Goal: Information Seeking & Learning: Check status

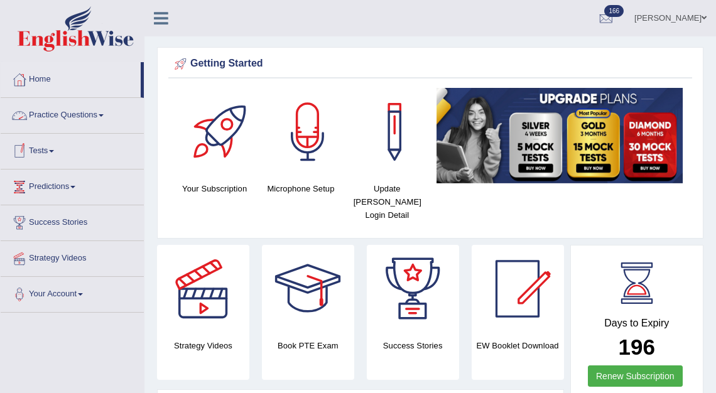
click at [46, 112] on link "Practice Questions" at bounding box center [72, 113] width 143 height 31
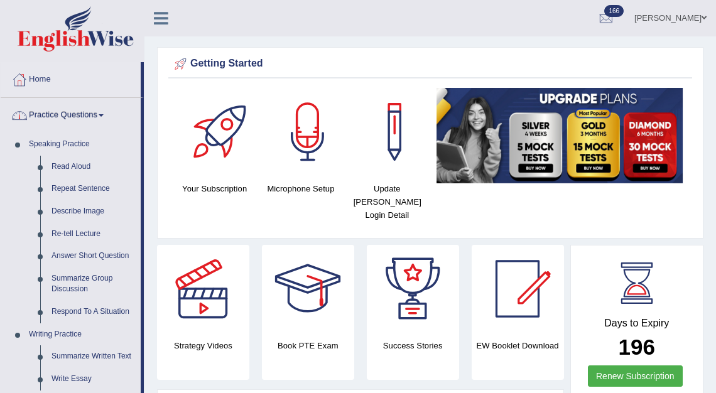
click at [83, 116] on link "Practice Questions" at bounding box center [71, 113] width 140 height 31
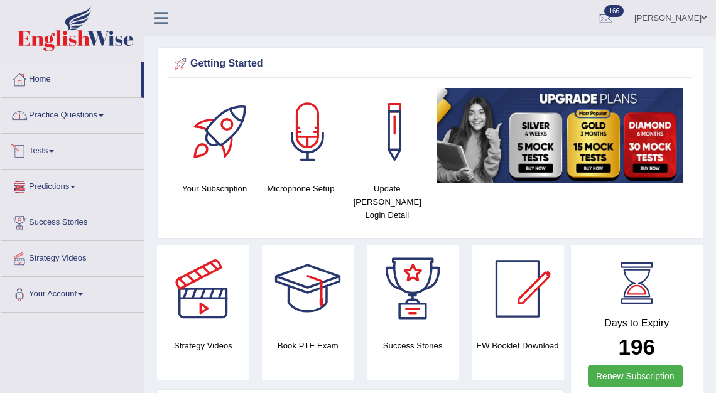
scroll to position [29, 0]
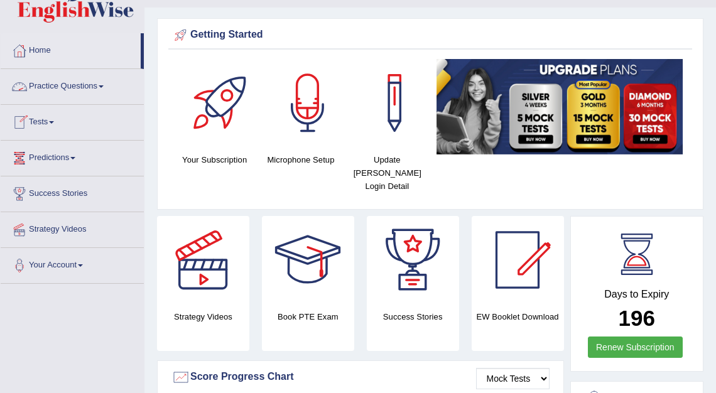
click at [60, 80] on link "Practice Questions" at bounding box center [72, 84] width 143 height 31
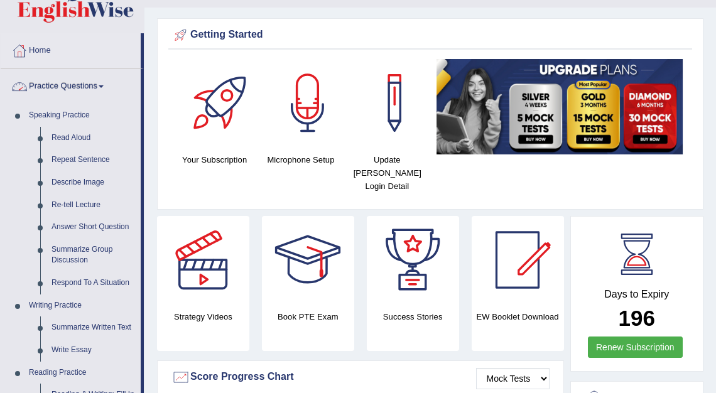
click at [77, 84] on link "Practice Questions" at bounding box center [71, 84] width 140 height 31
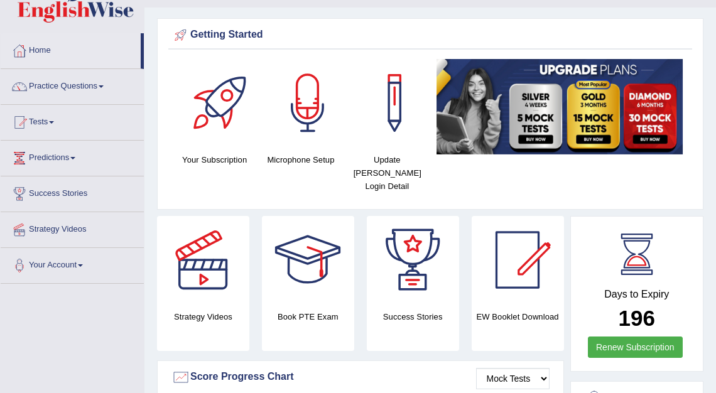
click at [48, 117] on link "Tests" at bounding box center [72, 120] width 143 height 31
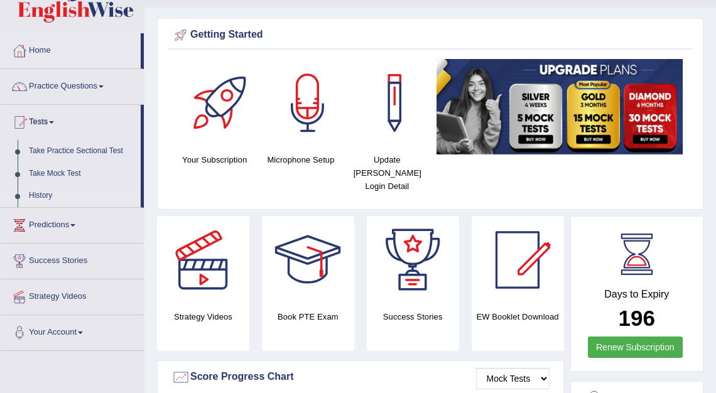
click at [43, 192] on link "History" at bounding box center [81, 196] width 117 height 23
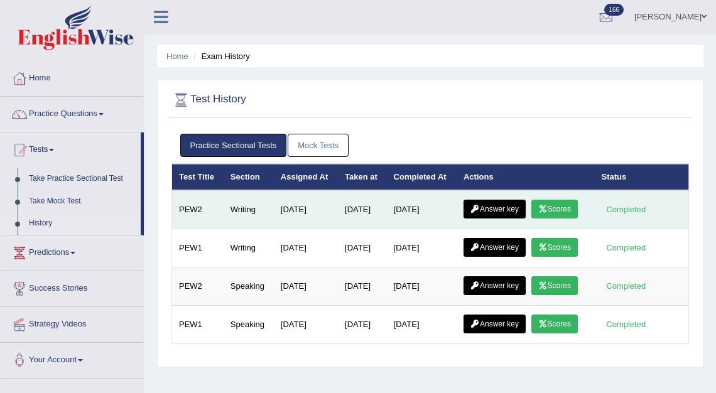
click at [545, 207] on icon at bounding box center [542, 209] width 9 height 8
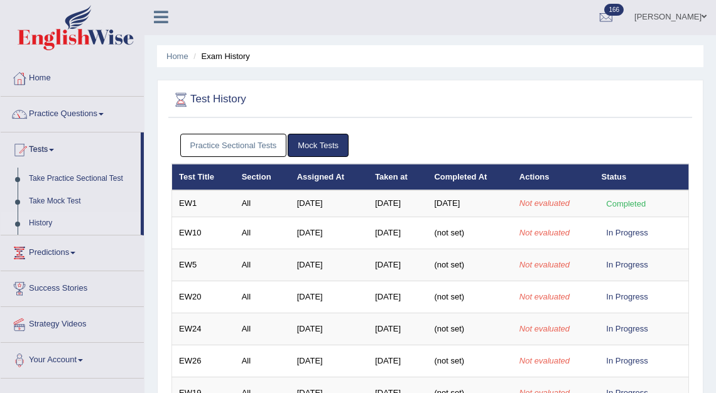
scroll to position [1, 0]
click at [270, 135] on link "Practice Sectional Tests" at bounding box center [233, 145] width 107 height 23
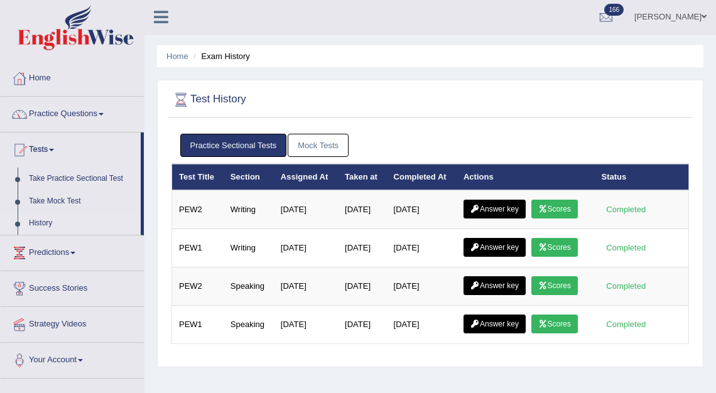
click at [317, 147] on link "Mock Tests" at bounding box center [318, 145] width 61 height 23
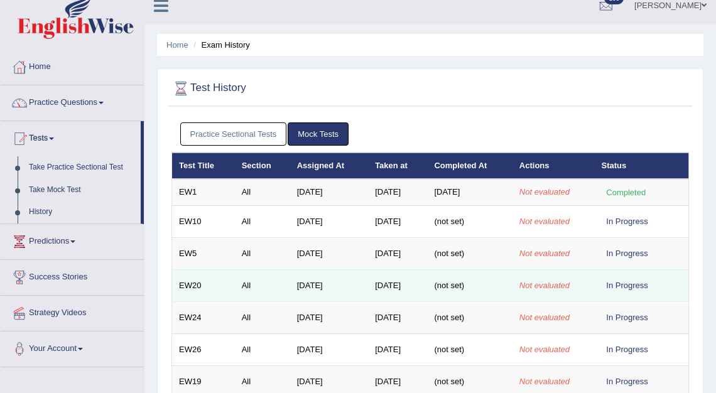
scroll to position [14, 0]
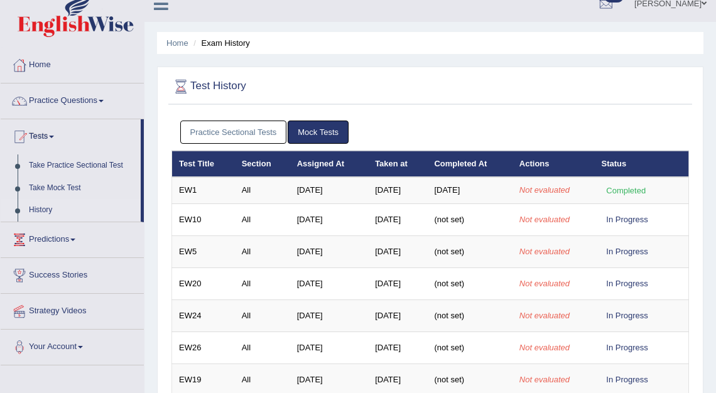
click at [244, 126] on link "Practice Sectional Tests" at bounding box center [233, 132] width 107 height 23
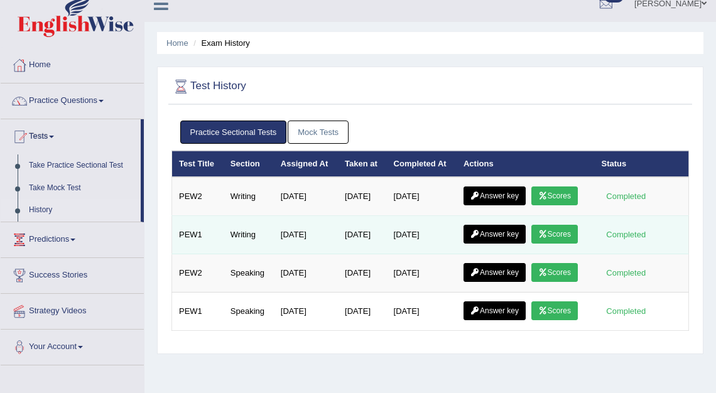
click at [557, 231] on link "Scores" at bounding box center [555, 234] width 46 height 19
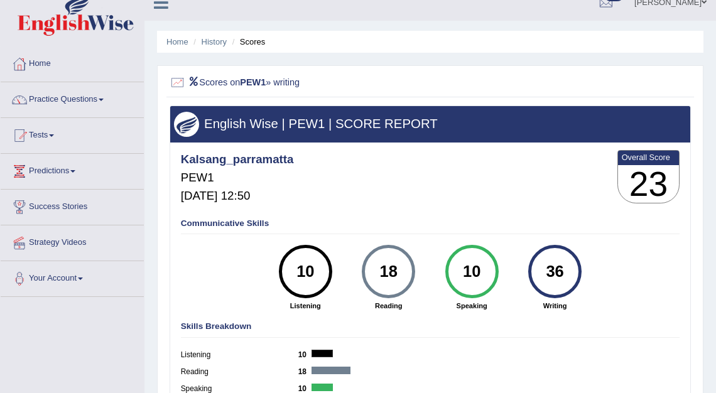
scroll to position [15, 0]
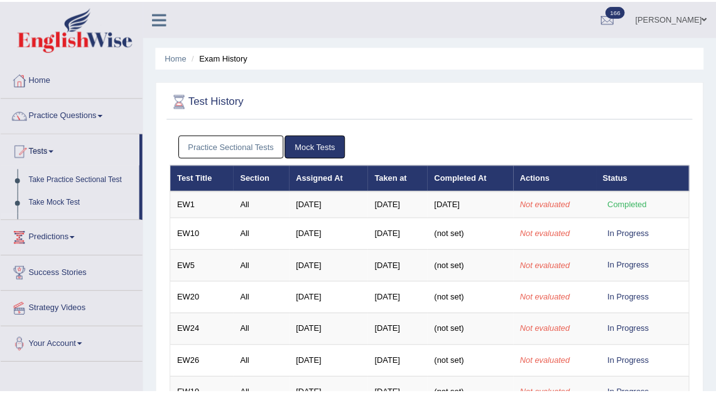
scroll to position [14, 0]
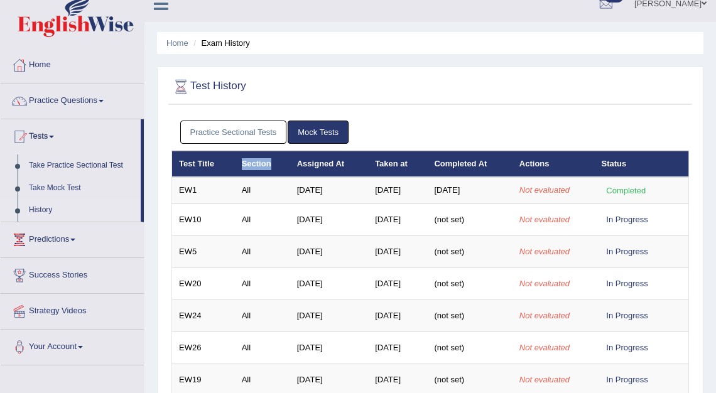
click at [258, 129] on link "Practice Sectional Tests" at bounding box center [233, 132] width 107 height 23
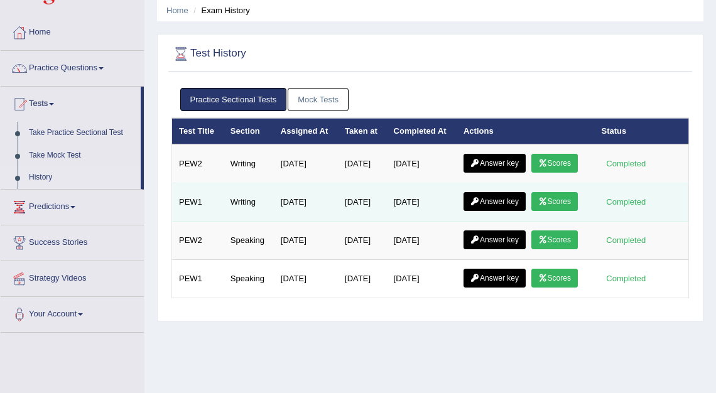
scroll to position [61, 0]
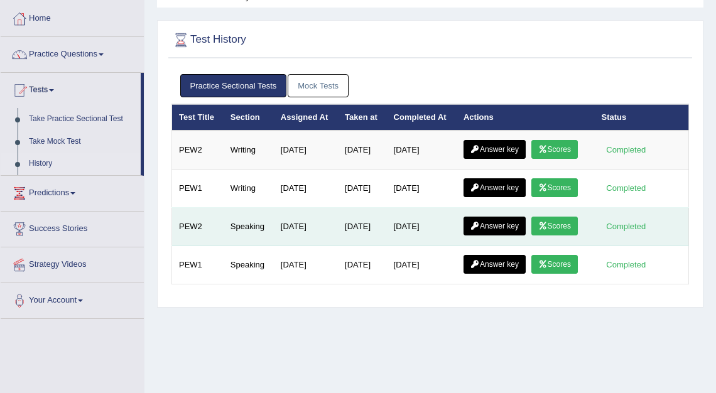
click at [565, 223] on link "Scores" at bounding box center [555, 226] width 46 height 19
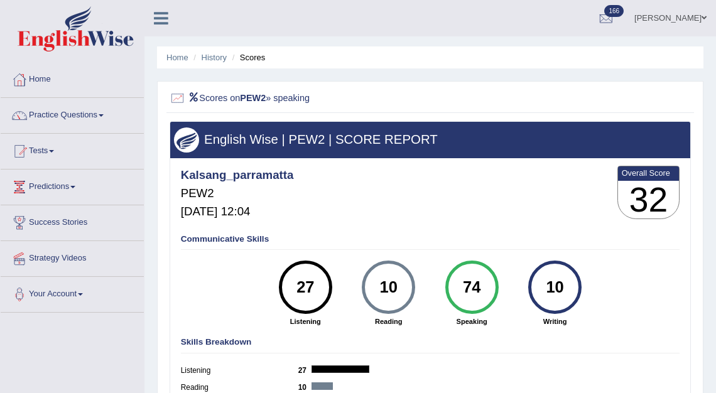
scroll to position [7, 0]
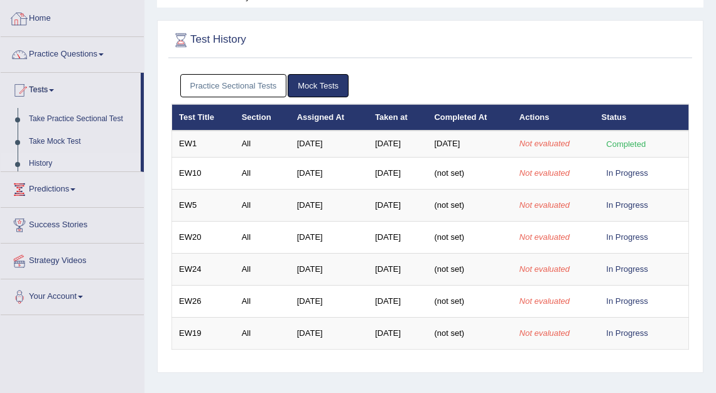
scroll to position [61, 0]
click at [261, 85] on link "Practice Sectional Tests" at bounding box center [233, 85] width 107 height 23
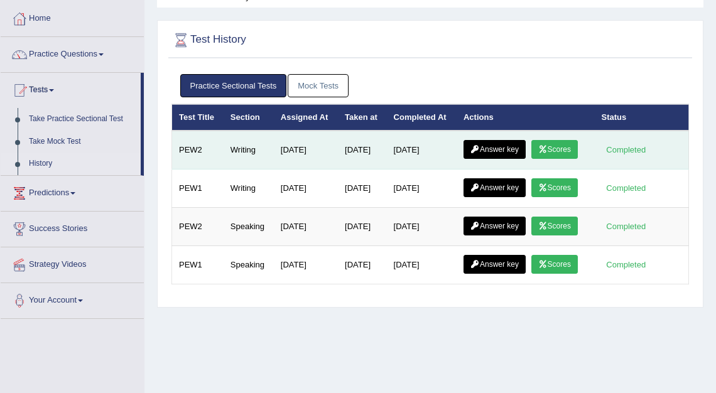
click at [510, 147] on link "Answer key" at bounding box center [495, 149] width 62 height 19
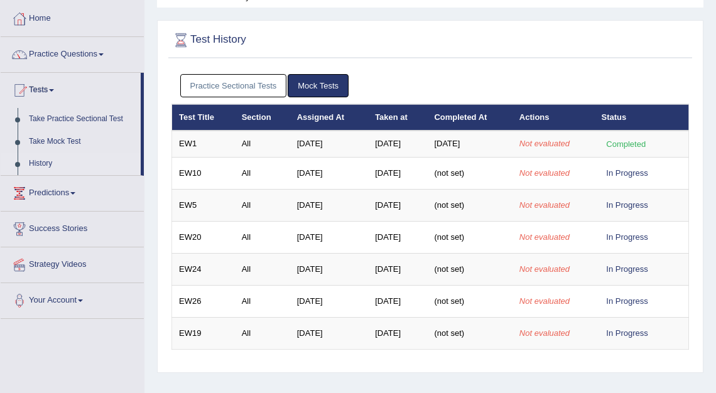
click at [267, 75] on link "Practice Sectional Tests" at bounding box center [233, 85] width 107 height 23
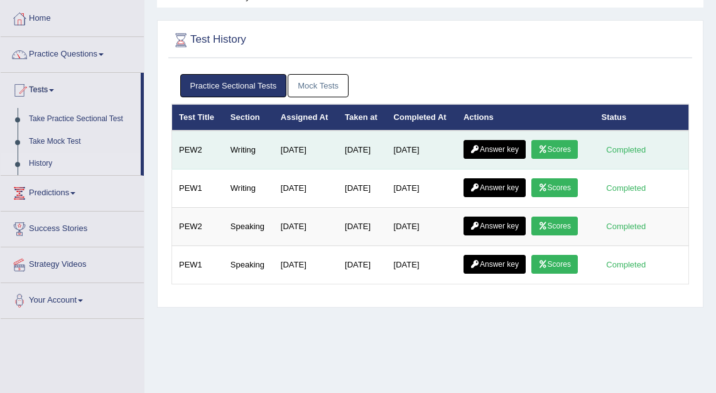
click at [504, 151] on link "Answer key" at bounding box center [495, 149] width 62 height 19
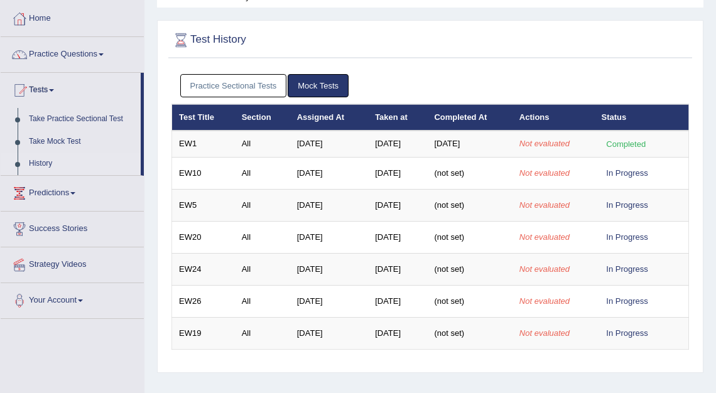
click at [256, 85] on link "Practice Sectional Tests" at bounding box center [233, 85] width 107 height 23
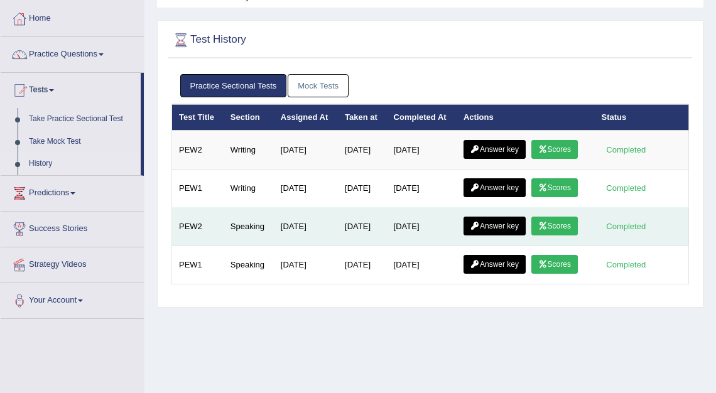
click at [503, 219] on link "Answer key" at bounding box center [495, 226] width 62 height 19
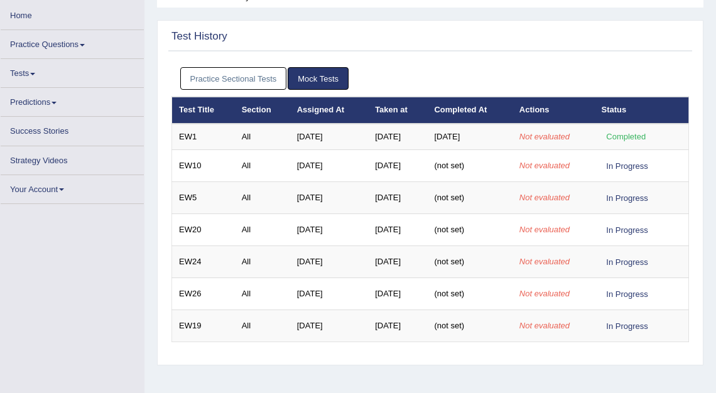
click at [236, 74] on link "Practice Sectional Tests" at bounding box center [233, 78] width 107 height 23
click at [246, 79] on link "Practice Sectional Tests" at bounding box center [233, 78] width 107 height 23
click at [264, 77] on link "Practice Sectional Tests" at bounding box center [233, 78] width 107 height 23
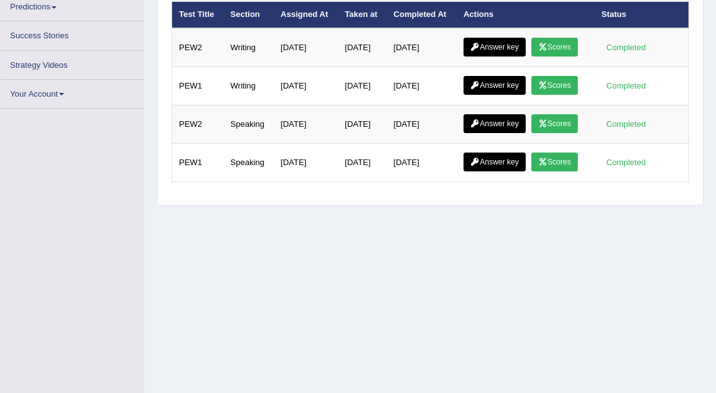
click at [264, 77] on td "Writing" at bounding box center [249, 86] width 50 height 38
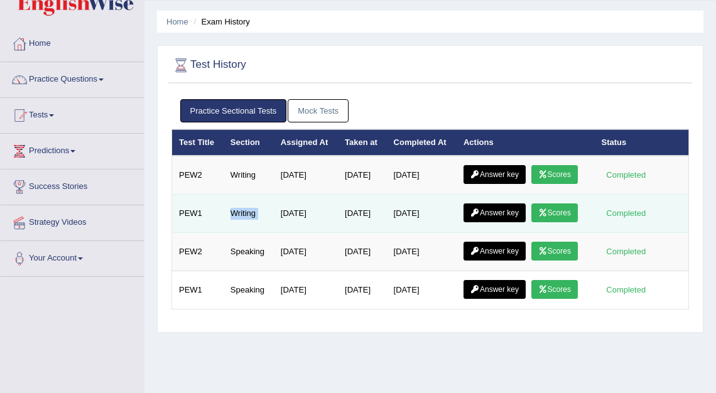
scroll to position [29, 0]
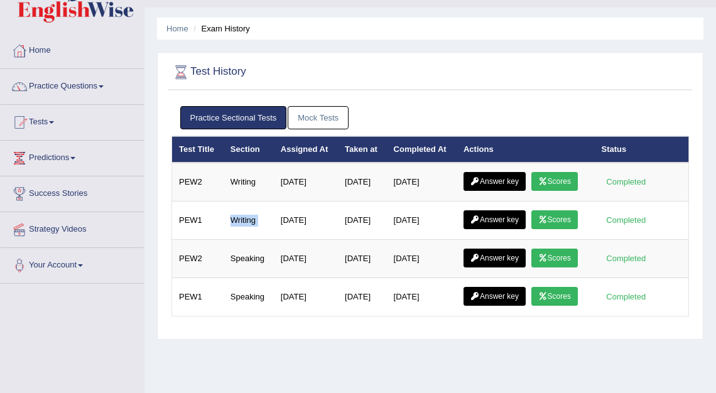
click at [269, 122] on link "Practice Sectional Tests" at bounding box center [233, 117] width 107 height 23
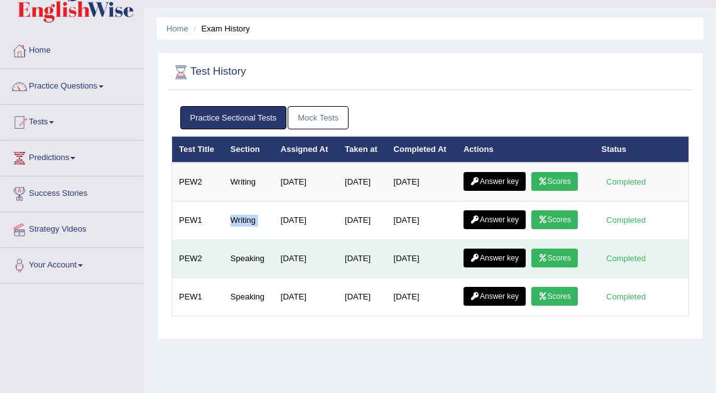
click at [566, 259] on link "Scores" at bounding box center [555, 258] width 46 height 19
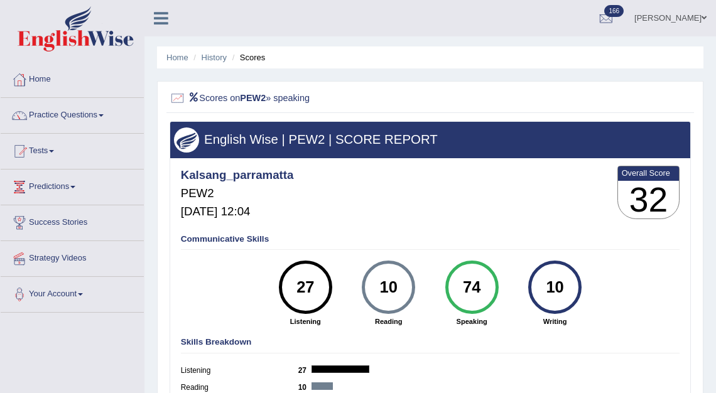
click at [661, 21] on link "Kalsang Dolker" at bounding box center [670, 16] width 91 height 33
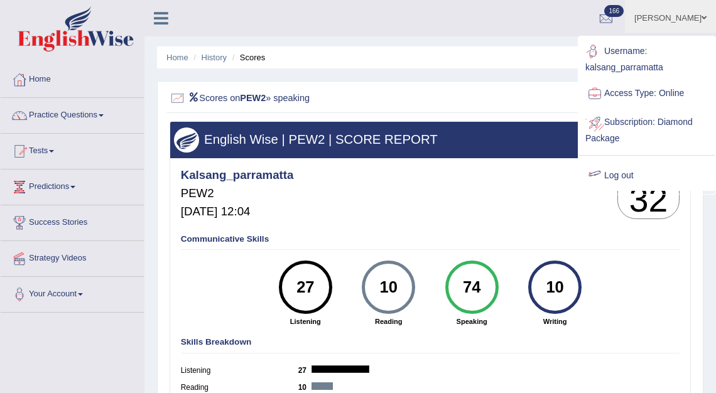
click at [621, 173] on link "Log out" at bounding box center [647, 175] width 136 height 29
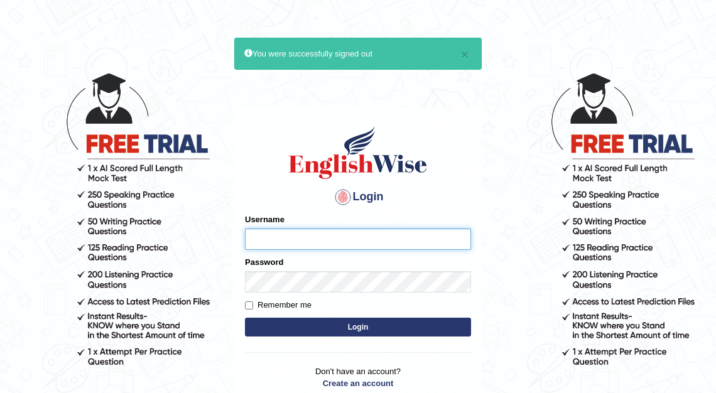
type input "kalsang_parramatta"
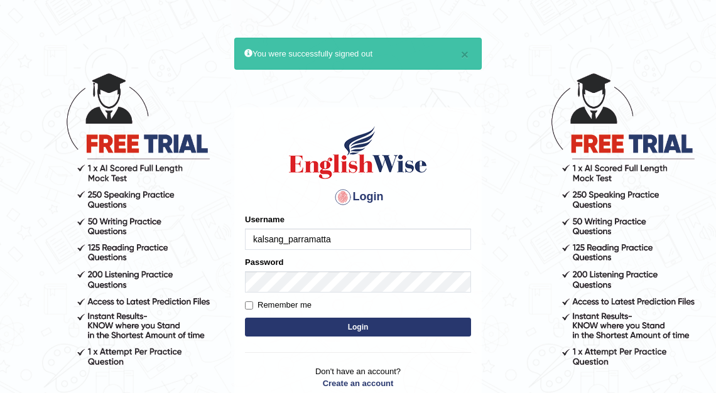
click at [422, 324] on button "Login" at bounding box center [358, 327] width 226 height 19
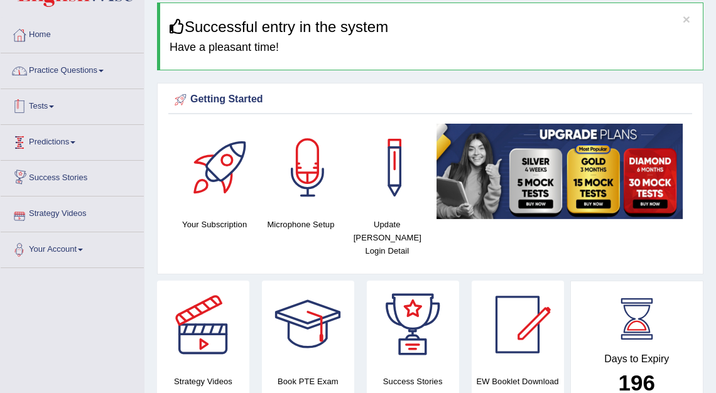
scroll to position [30, 0]
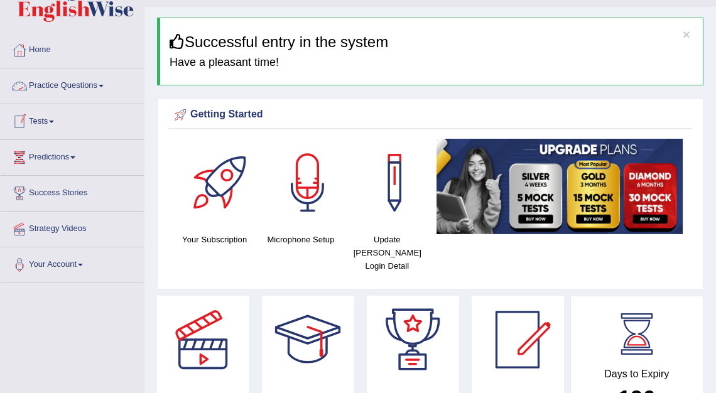
click at [65, 85] on link "Practice Questions" at bounding box center [72, 83] width 143 height 31
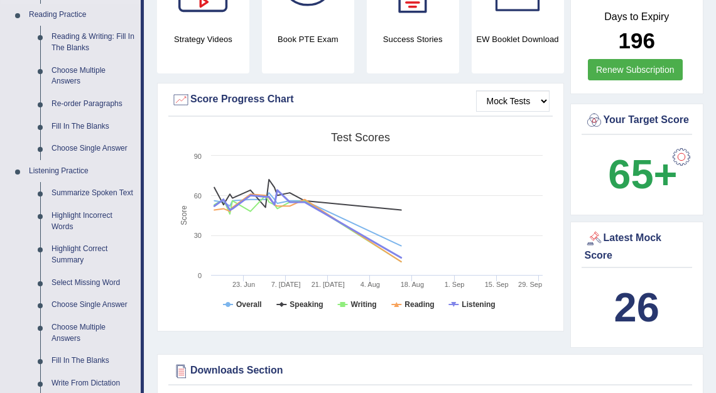
scroll to position [0, 0]
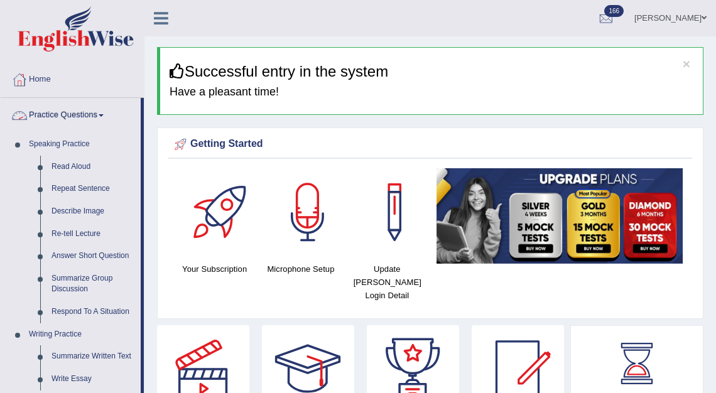
click at [68, 116] on link "Practice Questions" at bounding box center [71, 113] width 140 height 31
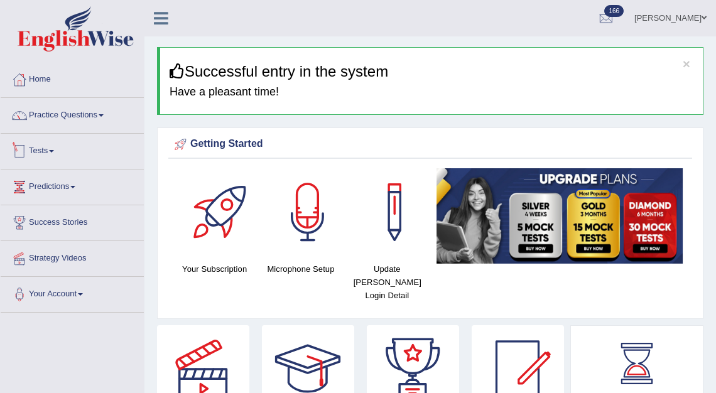
click at [45, 151] on link "Tests" at bounding box center [72, 149] width 143 height 31
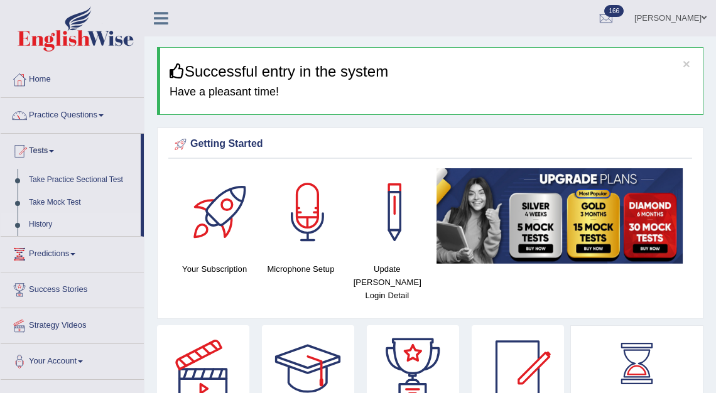
click at [48, 221] on link "History" at bounding box center [81, 225] width 117 height 23
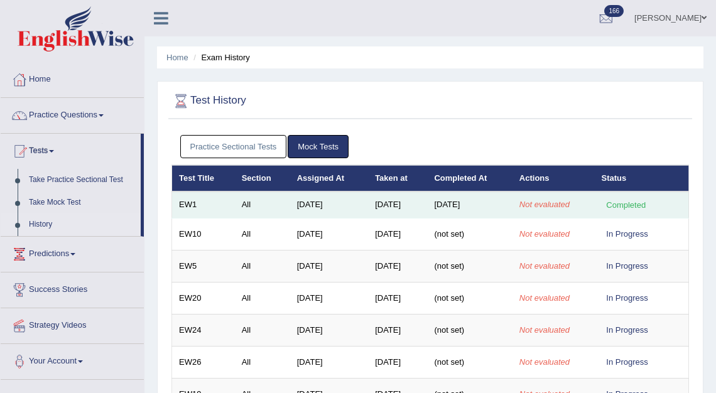
click at [341, 200] on td "[DATE]" at bounding box center [329, 205] width 78 height 26
click at [390, 201] on td "[DATE]" at bounding box center [397, 205] width 59 height 26
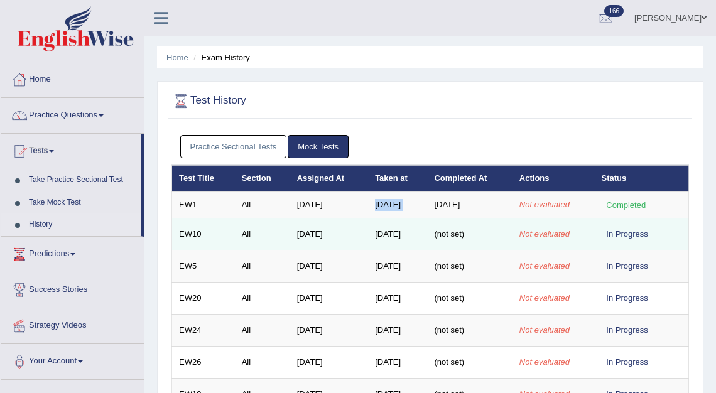
click at [386, 232] on td "[DATE]" at bounding box center [397, 234] width 59 height 32
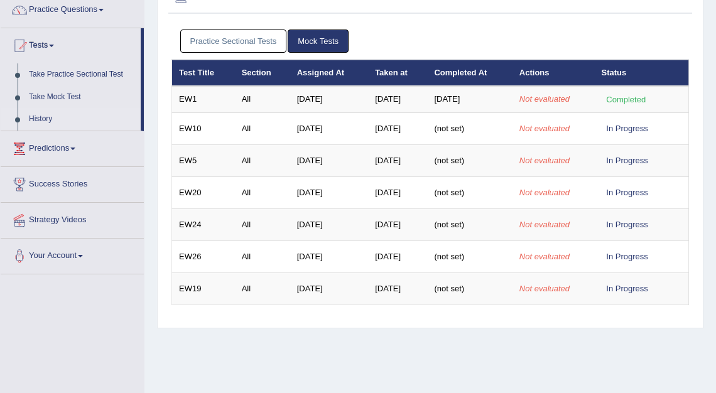
scroll to position [113, 0]
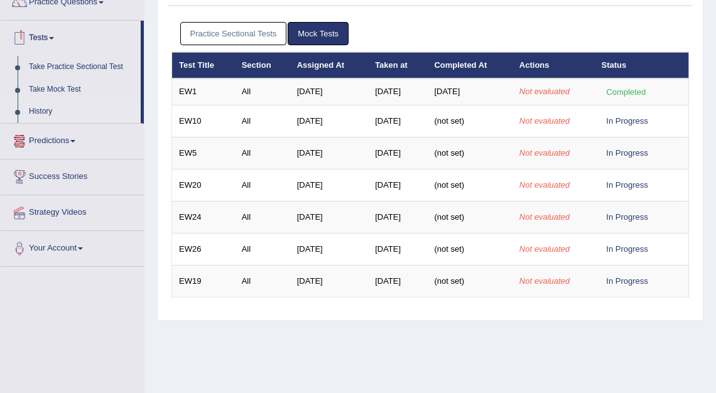
click at [229, 28] on link "Practice Sectional Tests" at bounding box center [233, 33] width 107 height 23
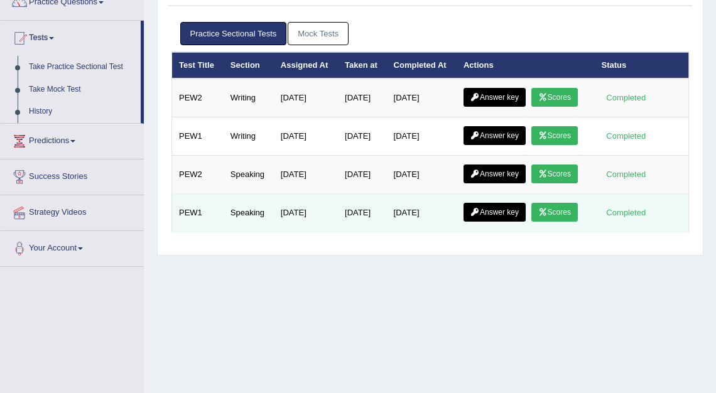
click at [548, 210] on icon at bounding box center [542, 213] width 9 height 8
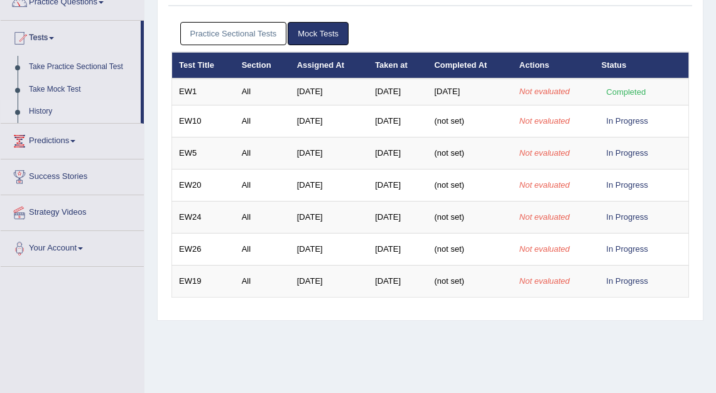
click at [246, 31] on link "Practice Sectional Tests" at bounding box center [233, 33] width 107 height 23
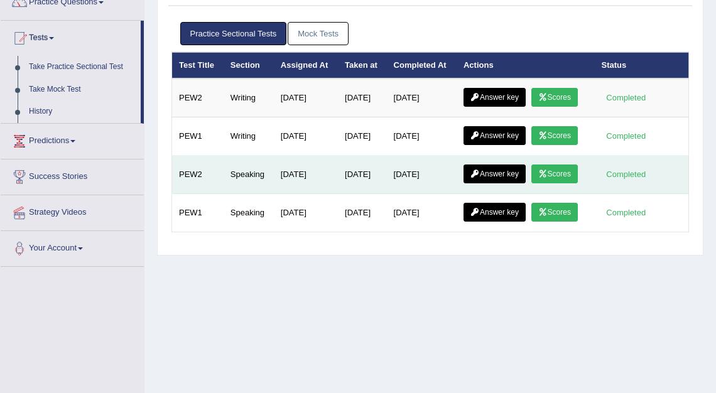
click at [565, 177] on link "Scores" at bounding box center [555, 174] width 46 height 19
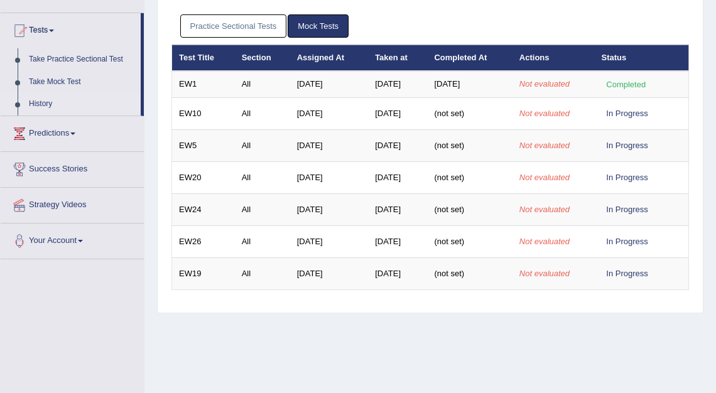
scroll to position [113, 0]
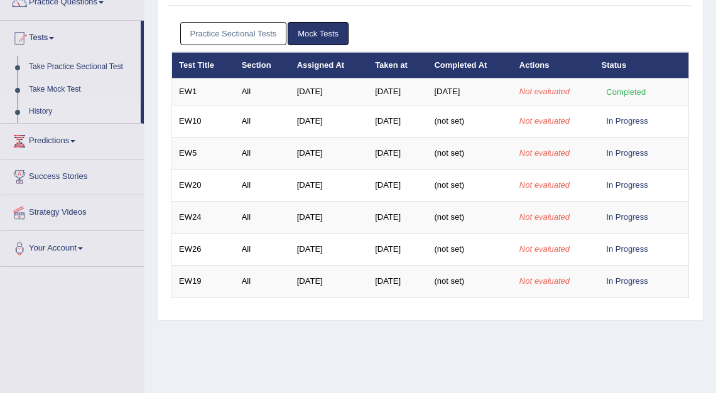
click at [227, 26] on link "Practice Sectional Tests" at bounding box center [233, 33] width 107 height 23
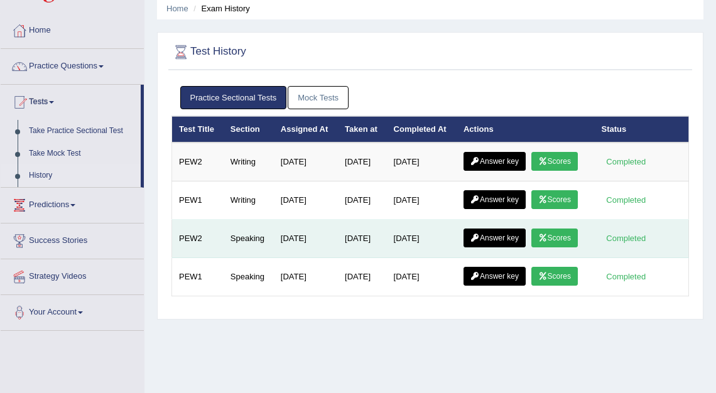
scroll to position [0, 0]
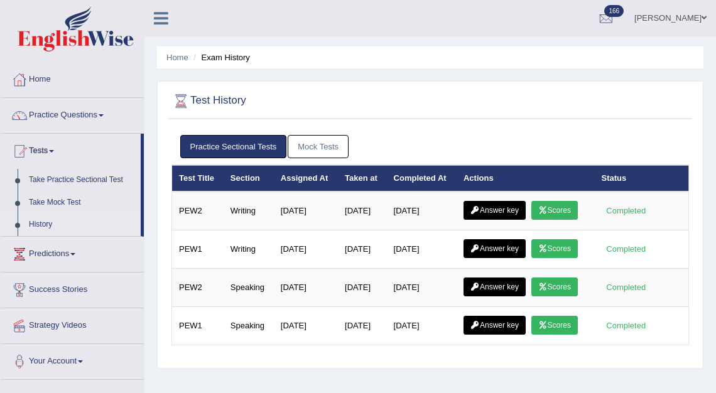
click at [326, 149] on link "Mock Tests" at bounding box center [318, 146] width 61 height 23
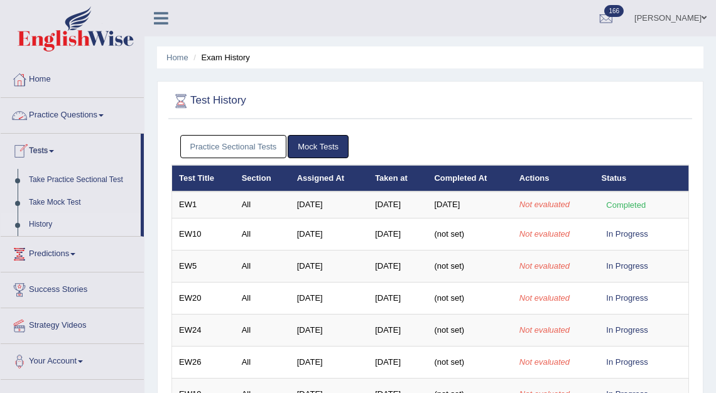
click at [72, 115] on link "Practice Questions" at bounding box center [72, 113] width 143 height 31
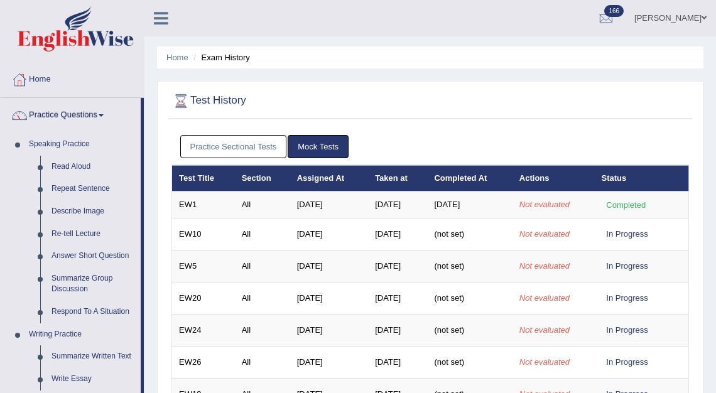
click at [658, 21] on link "[PERSON_NAME]" at bounding box center [670, 16] width 91 height 33
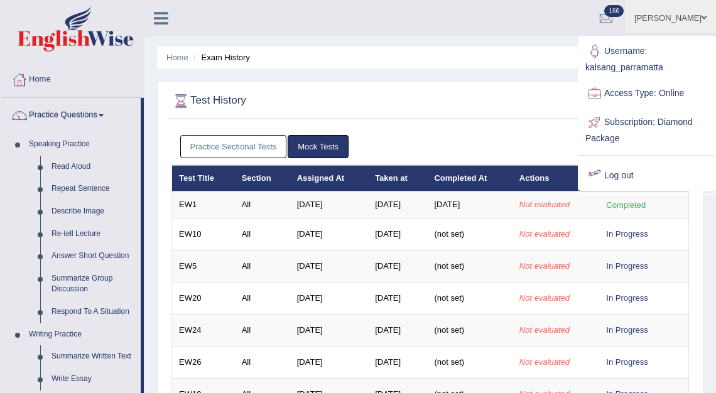
click at [621, 175] on link "Log out" at bounding box center [647, 175] width 136 height 29
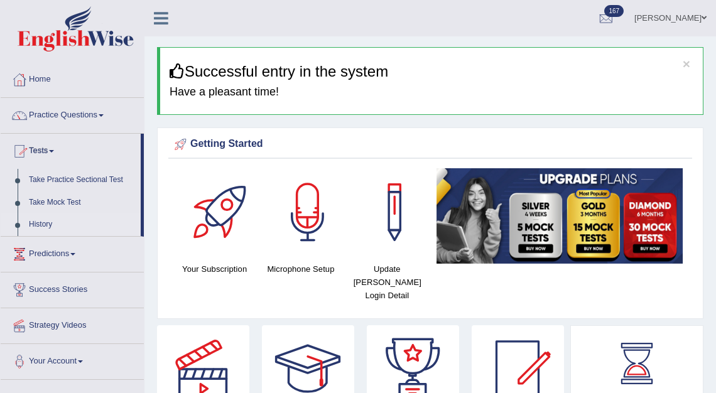
click at [47, 223] on link "History" at bounding box center [81, 225] width 117 height 23
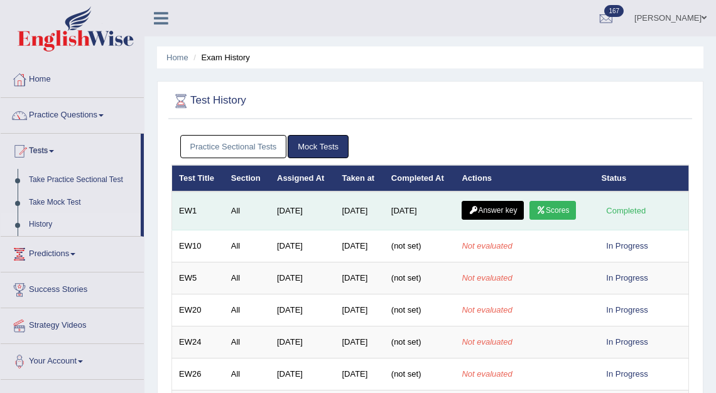
click at [518, 210] on link "Answer key" at bounding box center [493, 210] width 62 height 19
click at [505, 210] on link "Answer key" at bounding box center [493, 210] width 62 height 19
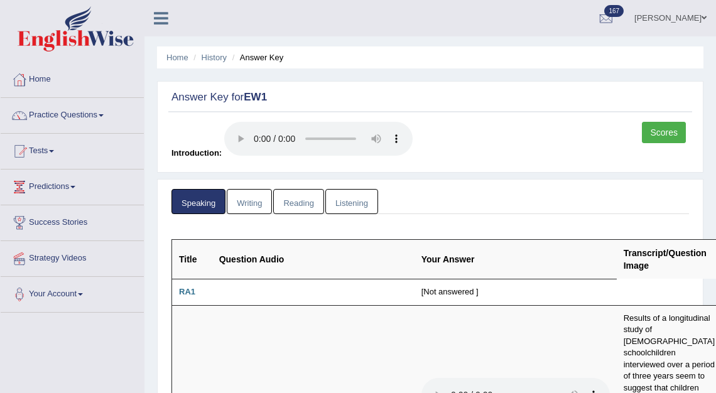
click at [666, 127] on link "Scores" at bounding box center [664, 132] width 44 height 21
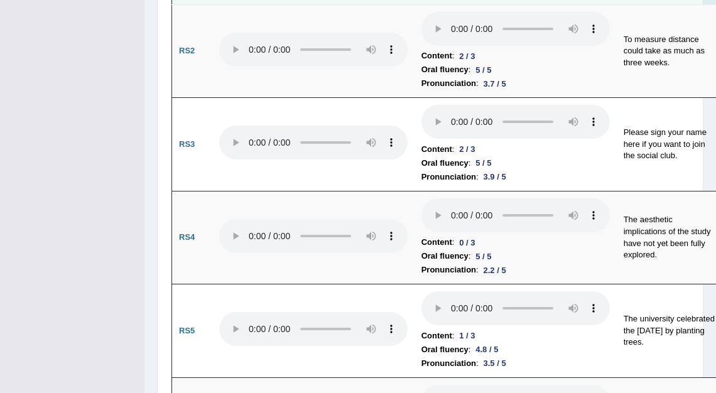
scroll to position [1408, 0]
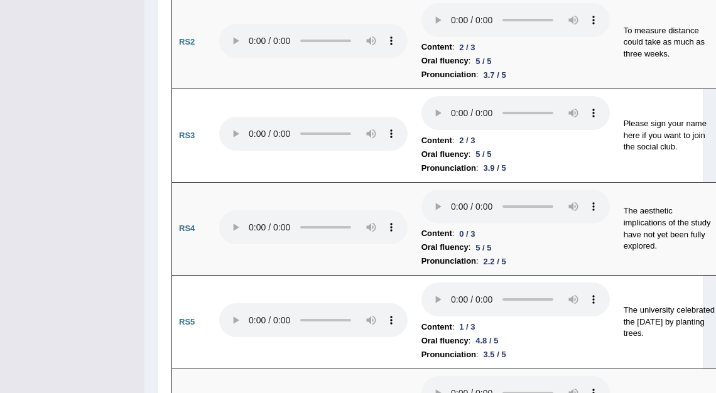
click at [504, 82] on div "3.7 / 5" at bounding box center [495, 74] width 33 height 13
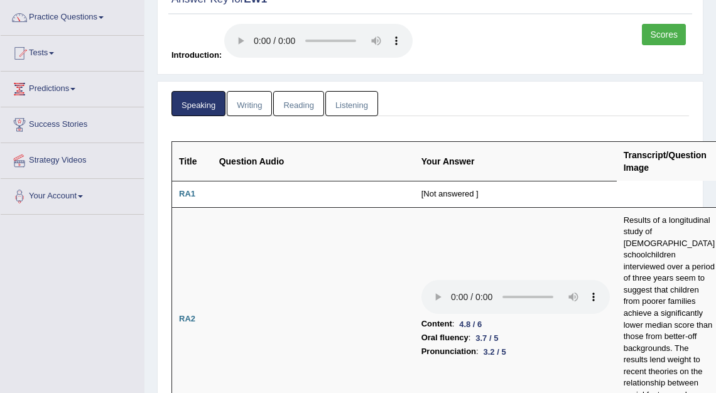
scroll to position [0, 0]
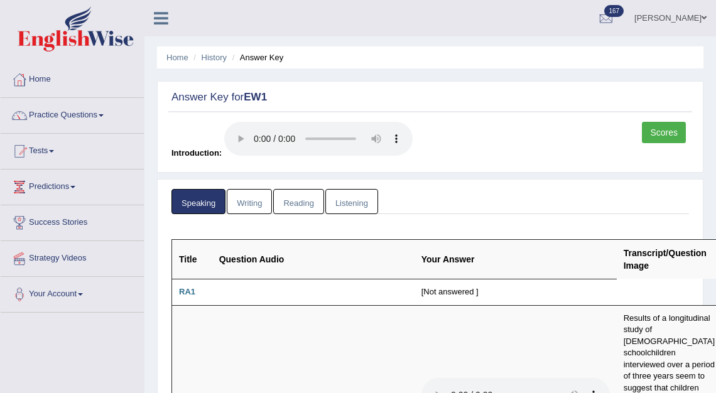
click at [261, 205] on link "Writing" at bounding box center [249, 202] width 45 height 26
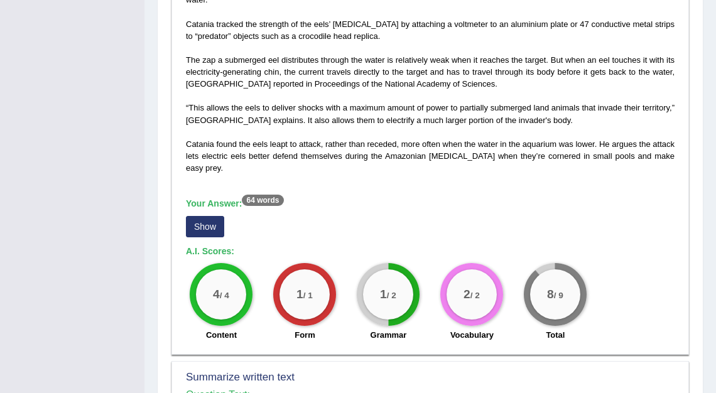
scroll to position [380, 0]
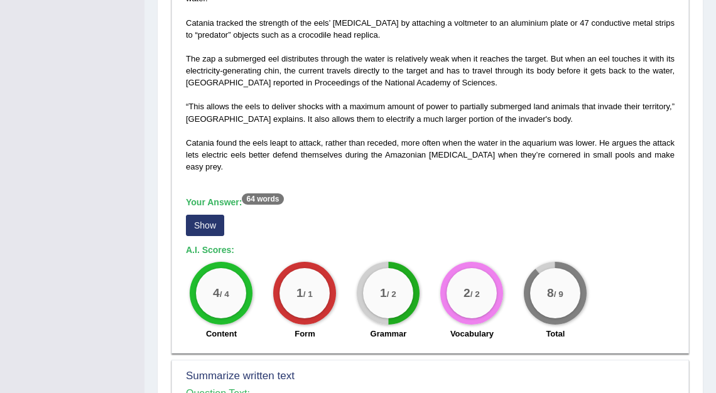
click at [262, 197] on sup "64 words" at bounding box center [262, 199] width 41 height 11
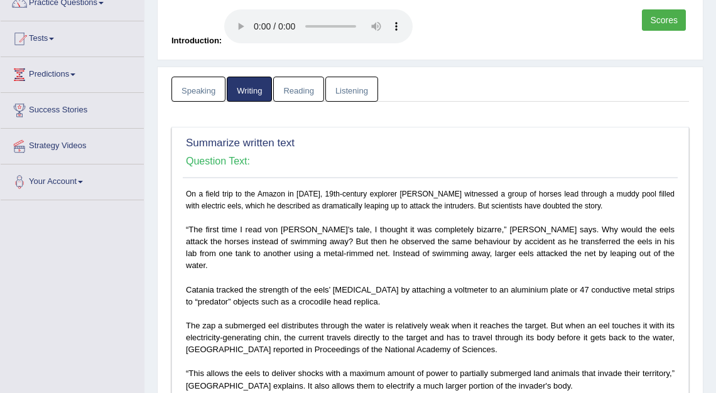
scroll to position [0, 0]
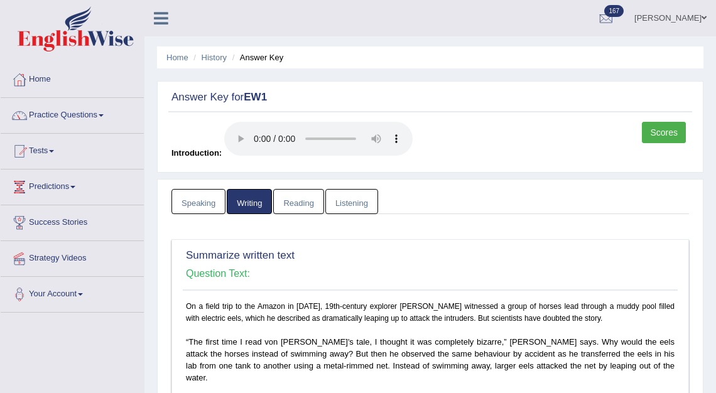
click at [300, 203] on link "Reading" at bounding box center [298, 202] width 50 height 26
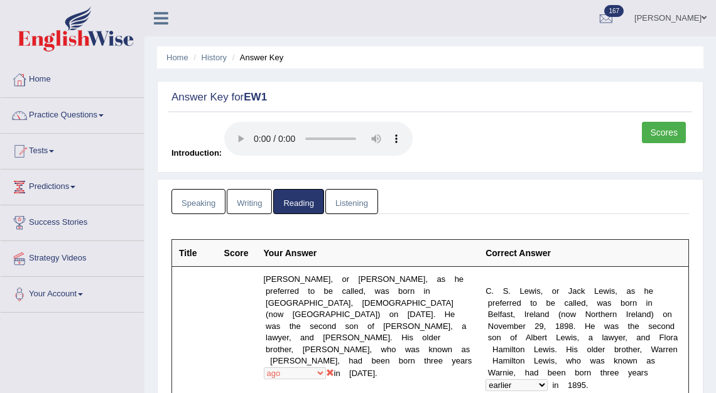
click at [360, 200] on link "Listening" at bounding box center [351, 202] width 53 height 26
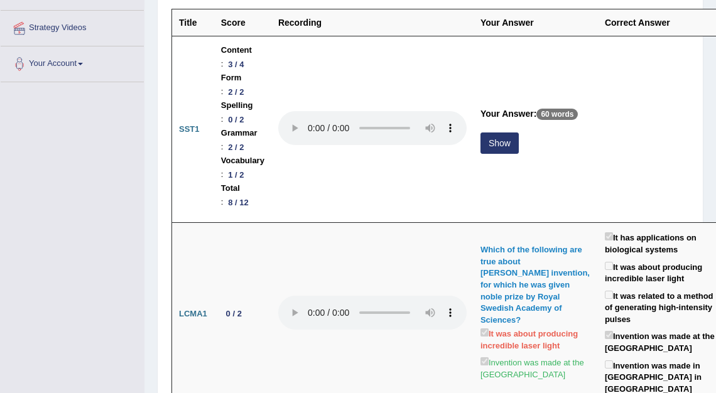
scroll to position [234, 0]
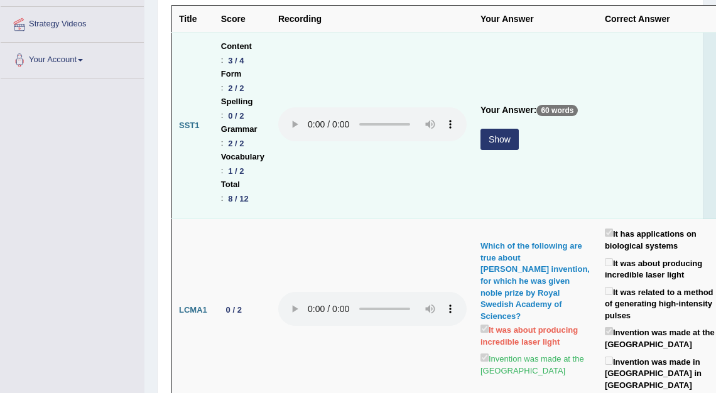
click at [498, 145] on button "Show" at bounding box center [500, 139] width 38 height 21
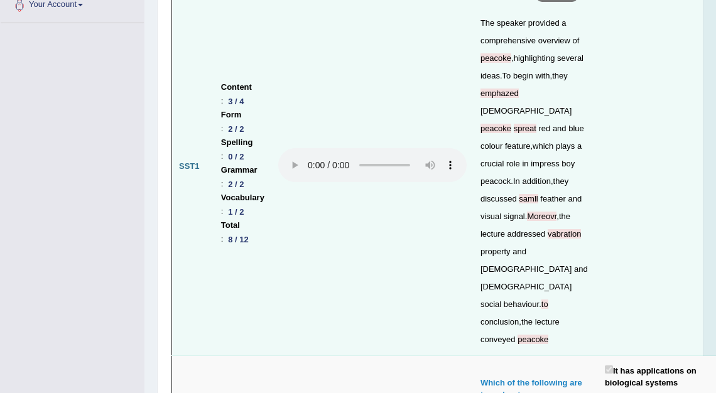
scroll to position [0, 0]
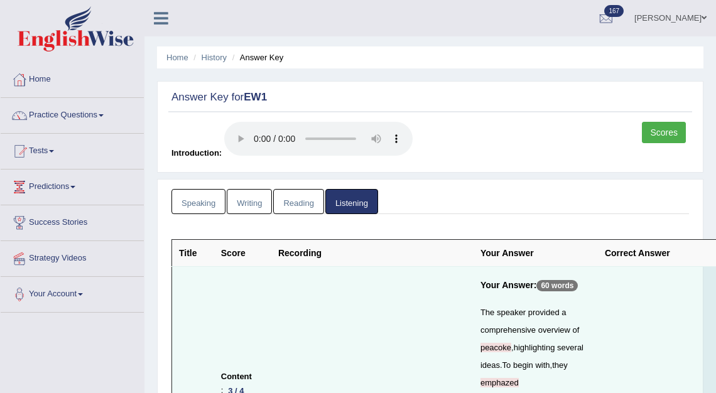
click at [659, 133] on link "Scores" at bounding box center [664, 132] width 44 height 21
click at [660, 129] on link "Scores" at bounding box center [664, 132] width 44 height 21
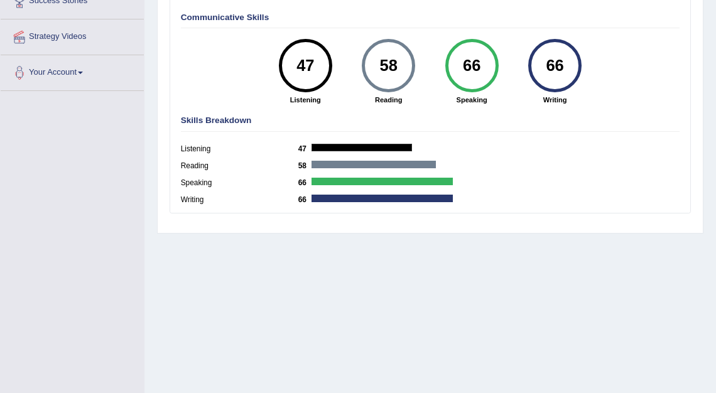
click at [516, 174] on div "Reading 58" at bounding box center [431, 168] width 500 height 17
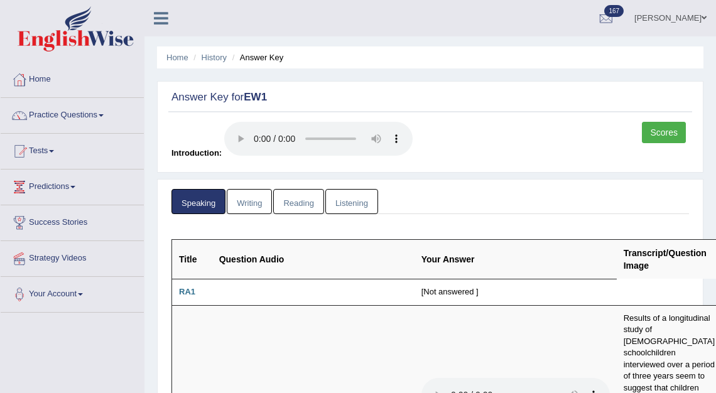
click at [665, 23] on link "Kalsang Dolker" at bounding box center [670, 16] width 91 height 33
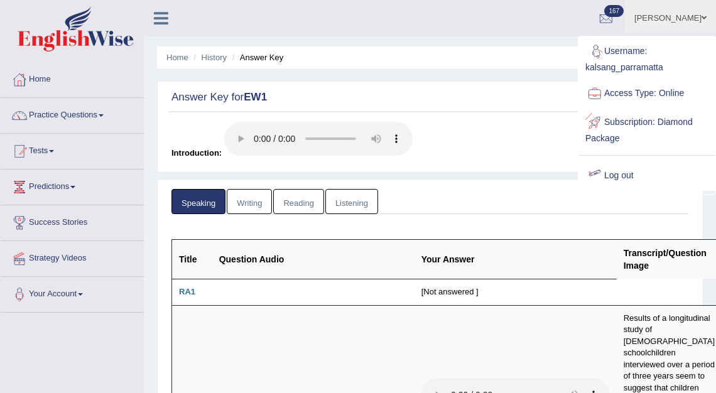
click at [630, 172] on link "Log out" at bounding box center [647, 175] width 136 height 29
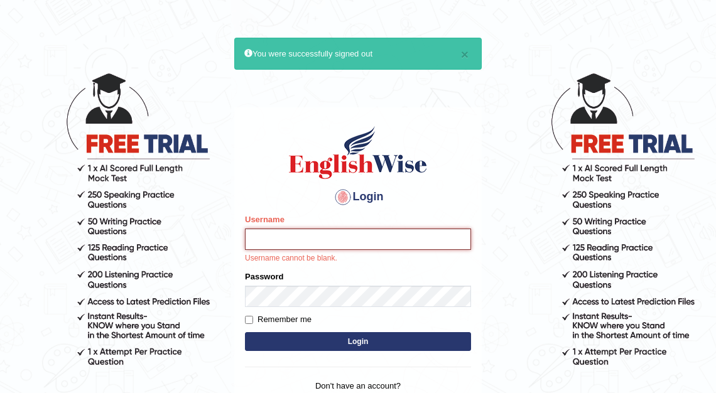
type input "kalsang_parramatta"
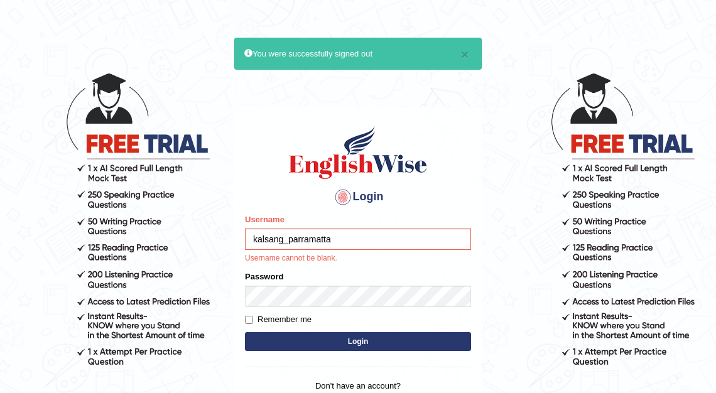
click at [351, 339] on button "Login" at bounding box center [358, 341] width 226 height 19
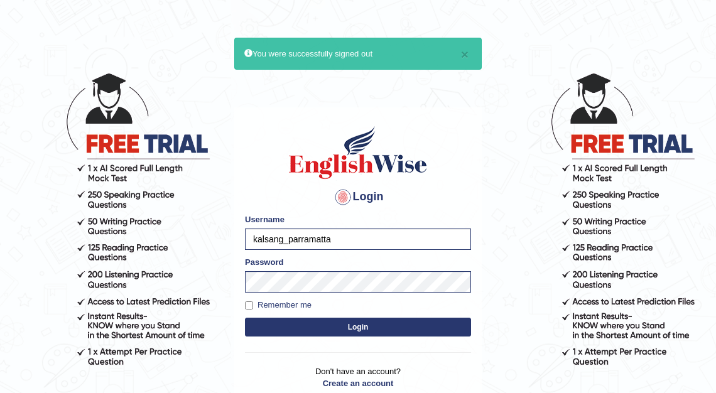
click at [351, 332] on button "Login" at bounding box center [358, 327] width 226 height 19
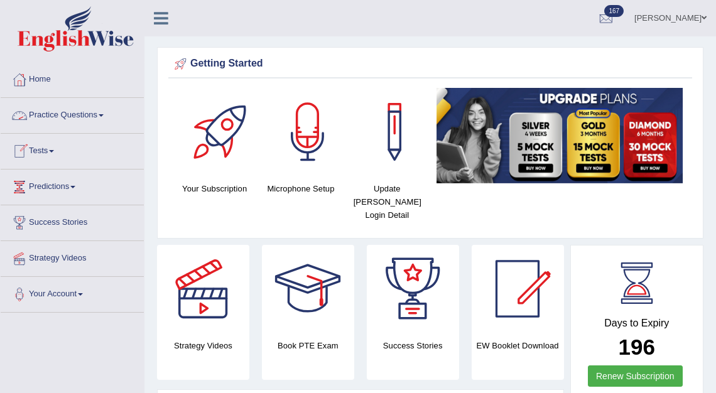
click at [44, 114] on link "Practice Questions" at bounding box center [72, 113] width 143 height 31
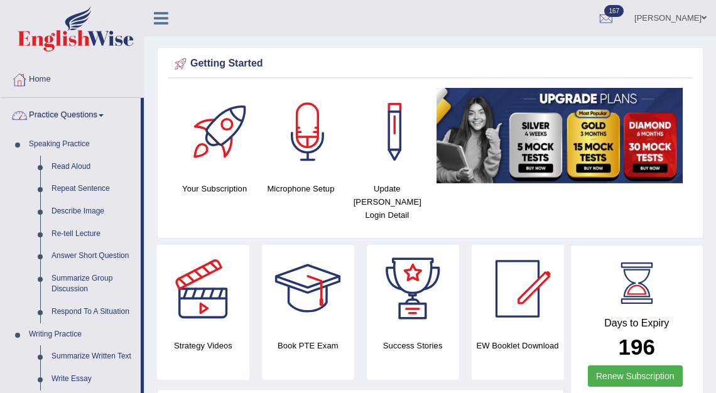
click at [85, 109] on link "Practice Questions" at bounding box center [71, 113] width 140 height 31
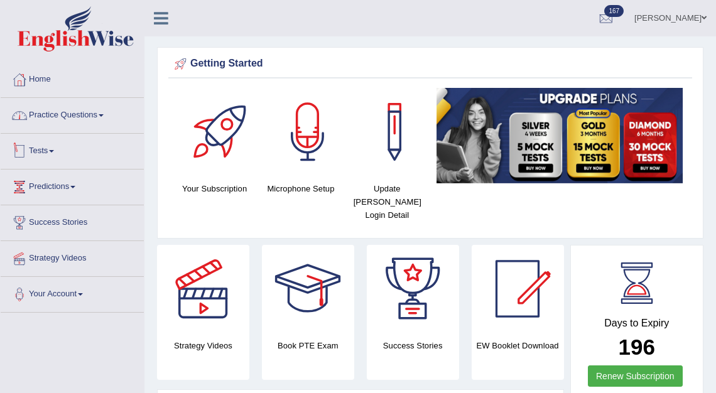
scroll to position [18, 0]
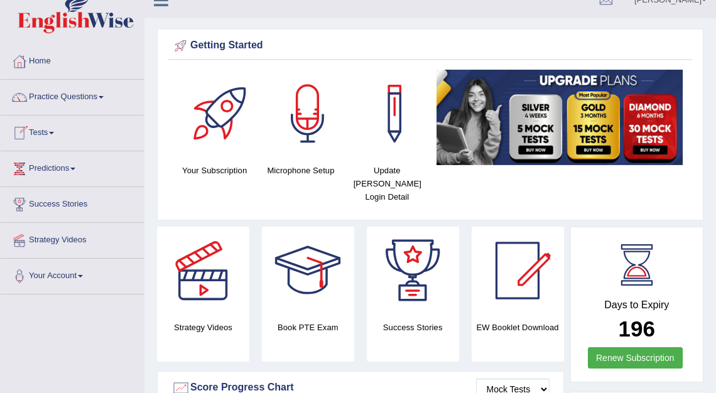
click at [40, 131] on link "Tests" at bounding box center [72, 131] width 143 height 31
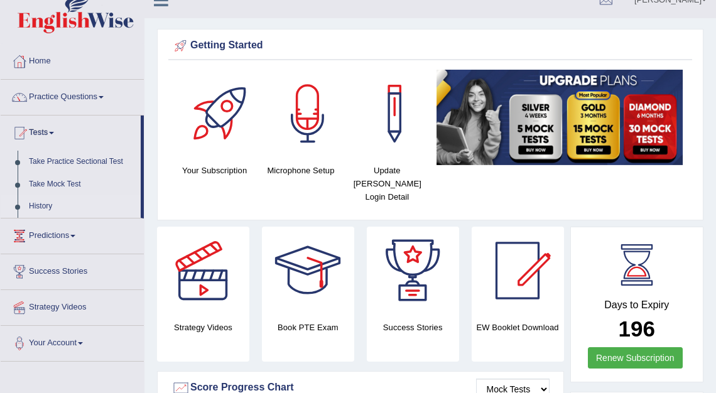
click at [52, 205] on link "History" at bounding box center [81, 206] width 117 height 23
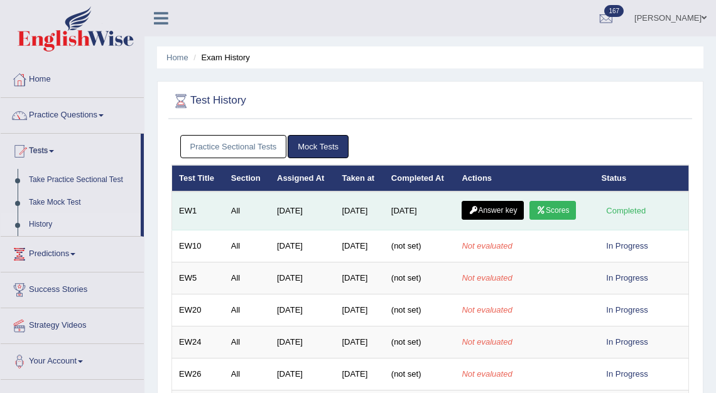
click at [514, 212] on link "Answer key" at bounding box center [493, 210] width 62 height 19
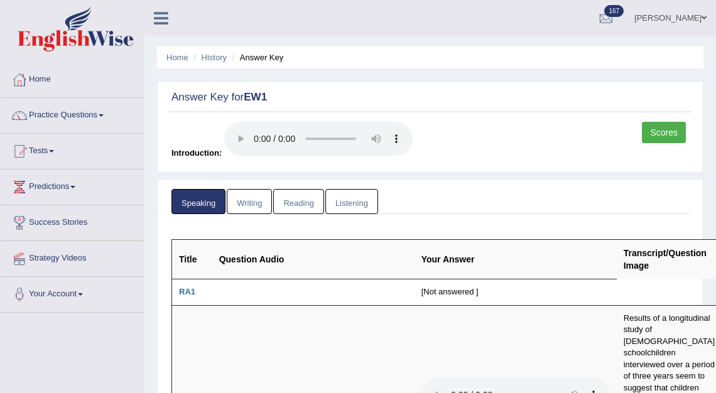
click at [302, 206] on link "Reading" at bounding box center [298, 202] width 50 height 26
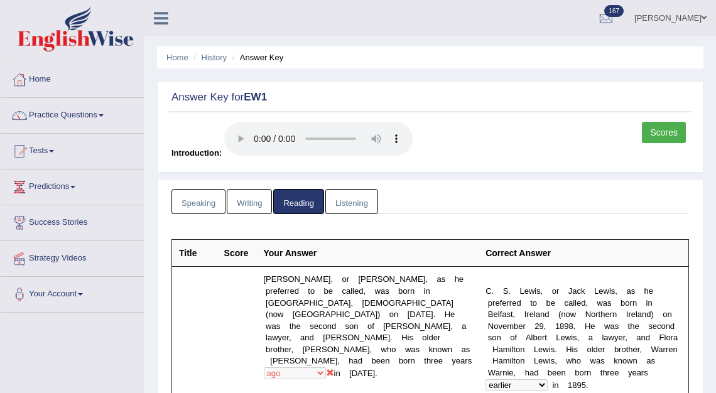
click at [361, 209] on link "Listening" at bounding box center [351, 202] width 53 height 26
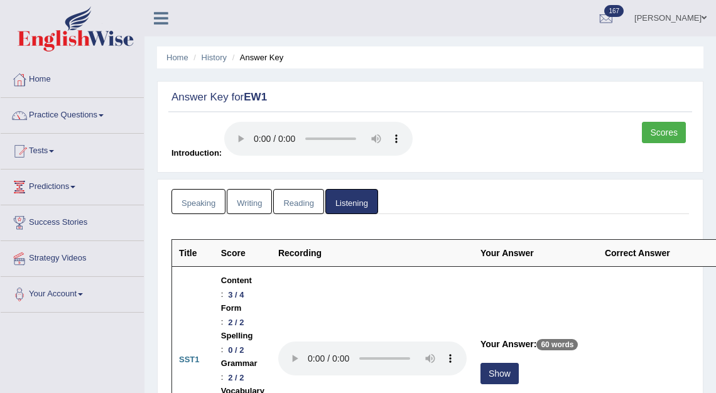
click at [651, 19] on link "Kalsang Dolker" at bounding box center [670, 16] width 91 height 33
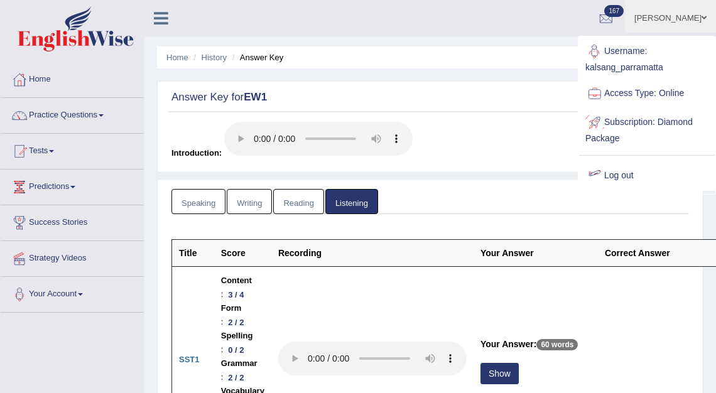
click at [621, 176] on link "Log out" at bounding box center [647, 175] width 136 height 29
